Goal: Task Accomplishment & Management: Use online tool/utility

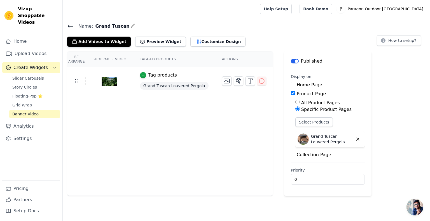
click at [71, 25] on icon at bounding box center [70, 26] width 7 height 7
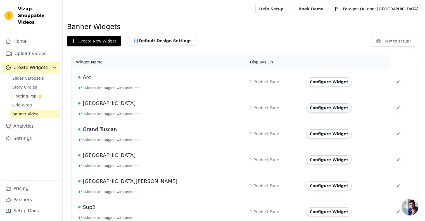
click at [308, 107] on button "Configure Widget" at bounding box center [329, 107] width 45 height 9
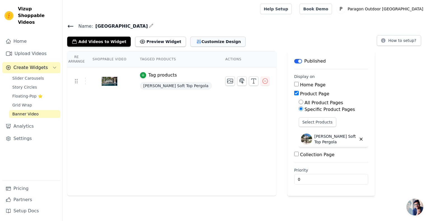
click at [208, 44] on button "Customize Design" at bounding box center [217, 42] width 55 height 10
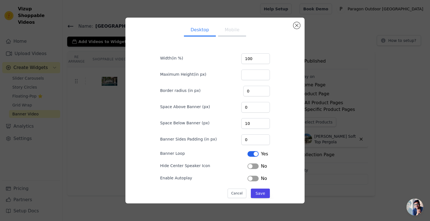
click at [254, 168] on div "No" at bounding box center [257, 166] width 20 height 7
click at [252, 166] on button "Label" at bounding box center [252, 167] width 11 height 6
click at [260, 191] on button "Save" at bounding box center [260, 194] width 19 height 10
click at [295, 25] on button "Close modal" at bounding box center [296, 25] width 7 height 7
